Goal: Task Accomplishment & Management: Manage account settings

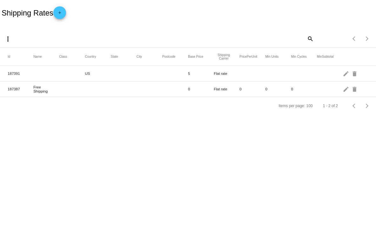
click at [61, 13] on mat-icon "add" at bounding box center [60, 14] width 8 height 8
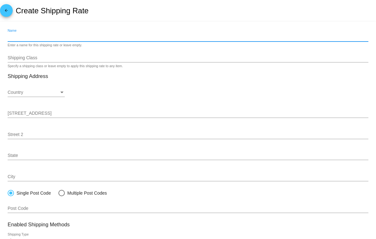
click at [54, 39] on input "Name" at bounding box center [188, 37] width 360 height 5
type input "Free Over 100"
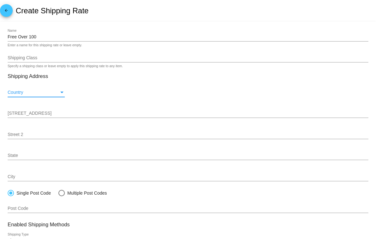
click at [56, 92] on div "Country" at bounding box center [33, 92] width 51 height 5
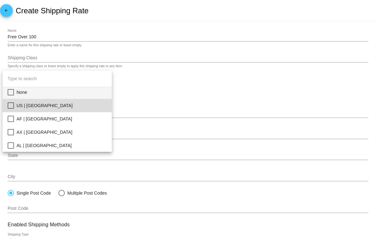
click at [12, 106] on mat-pseudo-checkbox at bounding box center [11, 105] width 6 height 6
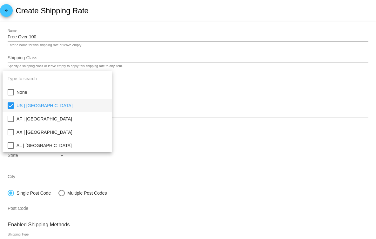
click at [152, 95] on div at bounding box center [188, 119] width 376 height 239
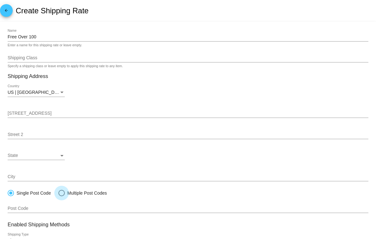
click at [64, 195] on div at bounding box center [61, 193] width 6 height 6
click at [58, 194] on input "Multiple Post Codes" at bounding box center [58, 193] width 0 height 0
radio input "true"
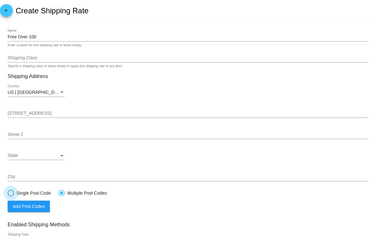
click at [10, 195] on div at bounding box center [11, 193] width 6 height 6
click at [8, 194] on input "Single Post Code" at bounding box center [7, 193] width 0 height 0
radio input "true"
click at [7, 11] on mat-icon "arrow_back" at bounding box center [7, 12] width 8 height 8
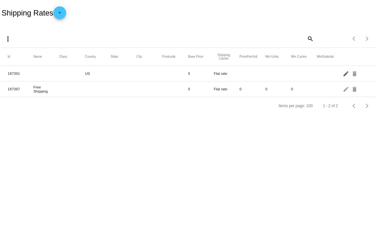
click at [345, 73] on mat-icon "edit" at bounding box center [346, 74] width 8 height 10
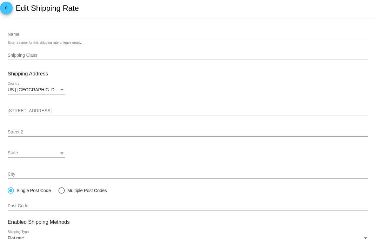
scroll to position [2, 0]
click at [8, 10] on mat-icon "arrow_back" at bounding box center [7, 10] width 8 height 8
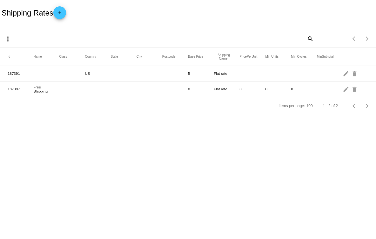
click at [63, 13] on mat-icon "add" at bounding box center [60, 14] width 8 height 8
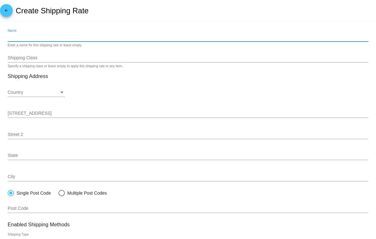
click at [68, 37] on input "Name" at bounding box center [188, 37] width 360 height 5
type input "Free Over 100"
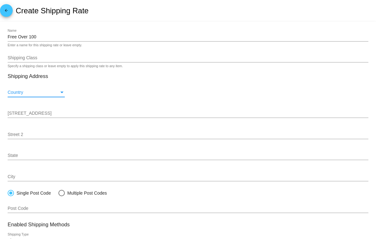
click at [47, 91] on div "Country" at bounding box center [33, 92] width 51 height 5
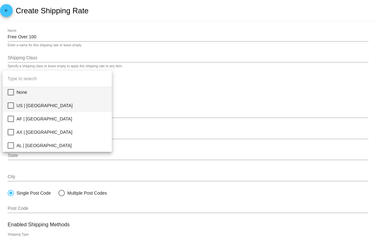
click at [41, 107] on span "US | [GEOGRAPHIC_DATA]" at bounding box center [61, 105] width 90 height 13
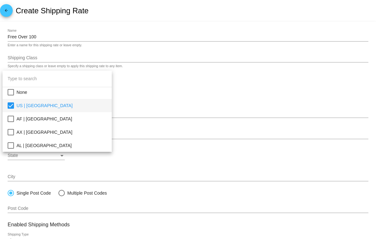
click at [142, 114] on div at bounding box center [188, 119] width 376 height 239
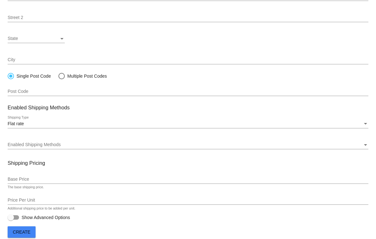
scroll to position [126, 0]
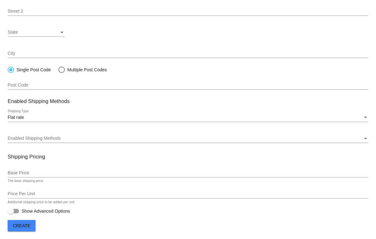
click at [81, 113] on div "Flat rate Shipping Type" at bounding box center [188, 116] width 360 height 12
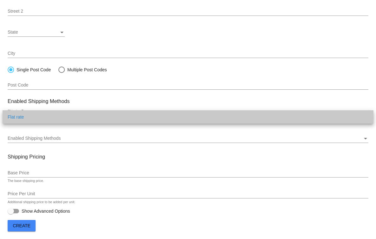
click at [83, 117] on span "Flat rate" at bounding box center [188, 116] width 360 height 13
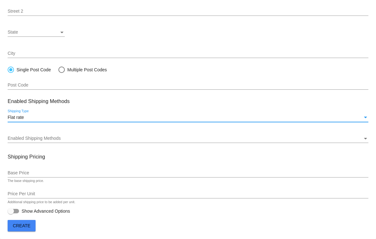
click at [17, 212] on div at bounding box center [13, 211] width 11 height 4
click at [11, 214] on input "Show Advanced Options" at bounding box center [10, 214] width 0 height 0
checkbox input "true"
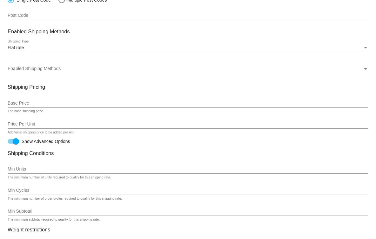
scroll to position [194, 0]
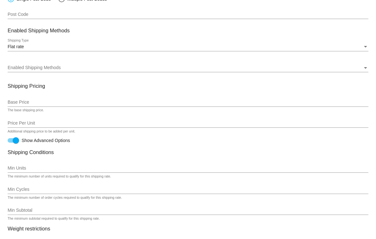
click at [62, 103] on input "Base Price" at bounding box center [188, 102] width 360 height 5
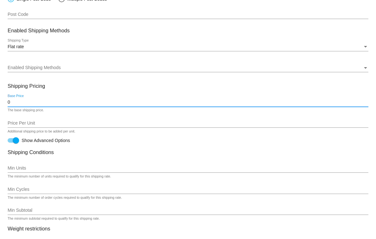
type input "0"
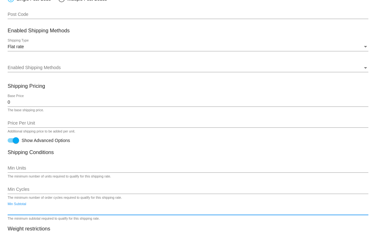
click at [17, 213] on input "Min Subtotal" at bounding box center [188, 210] width 360 height 5
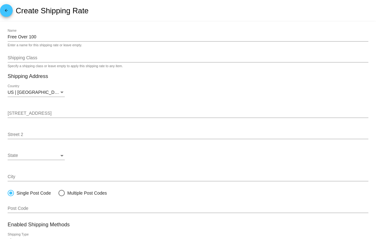
scroll to position [0, 0]
type input "99"
click at [17, 37] on input "Free Over 100" at bounding box center [188, 37] width 360 height 5
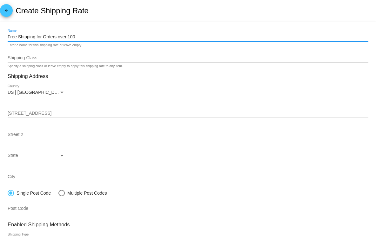
drag, startPoint x: 69, startPoint y: 35, endPoint x: 71, endPoint y: 38, distance: 3.9
click at [69, 36] on input "Free Shipping for Orders over 100" at bounding box center [188, 37] width 360 height 5
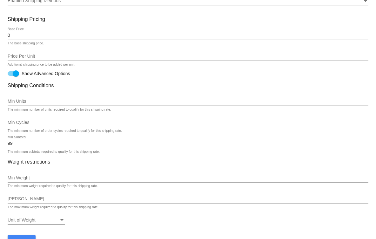
scroll to position [280, 0]
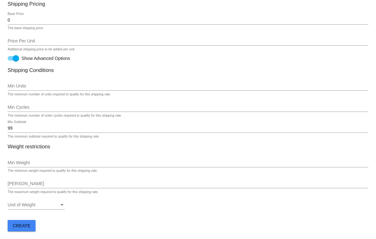
type input "Free Shipping for Orders over $100"
click at [27, 227] on span "Create" at bounding box center [22, 225] width 18 height 5
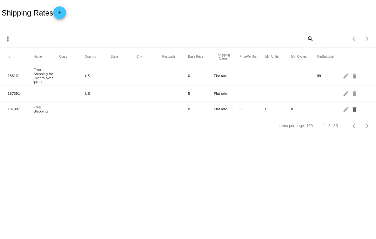
click at [355, 112] on mat-icon "delete" at bounding box center [355, 109] width 8 height 10
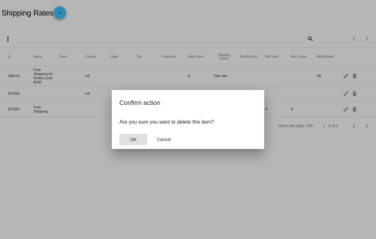
click at [136, 139] on button "OK" at bounding box center [133, 139] width 28 height 11
